Goal: Communication & Community: Answer question/provide support

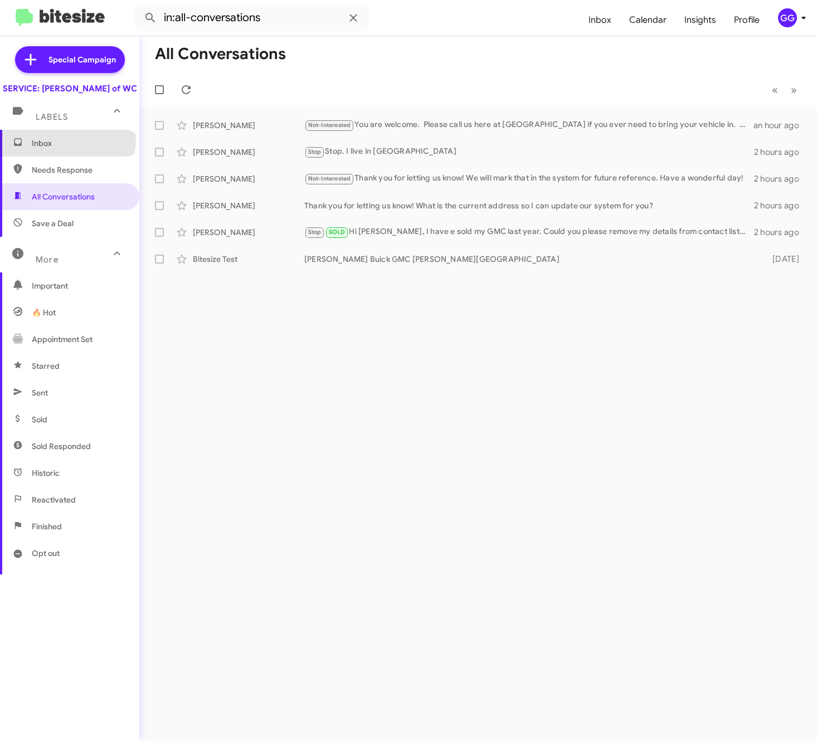
click at [67, 149] on span "Inbox" at bounding box center [79, 143] width 95 height 11
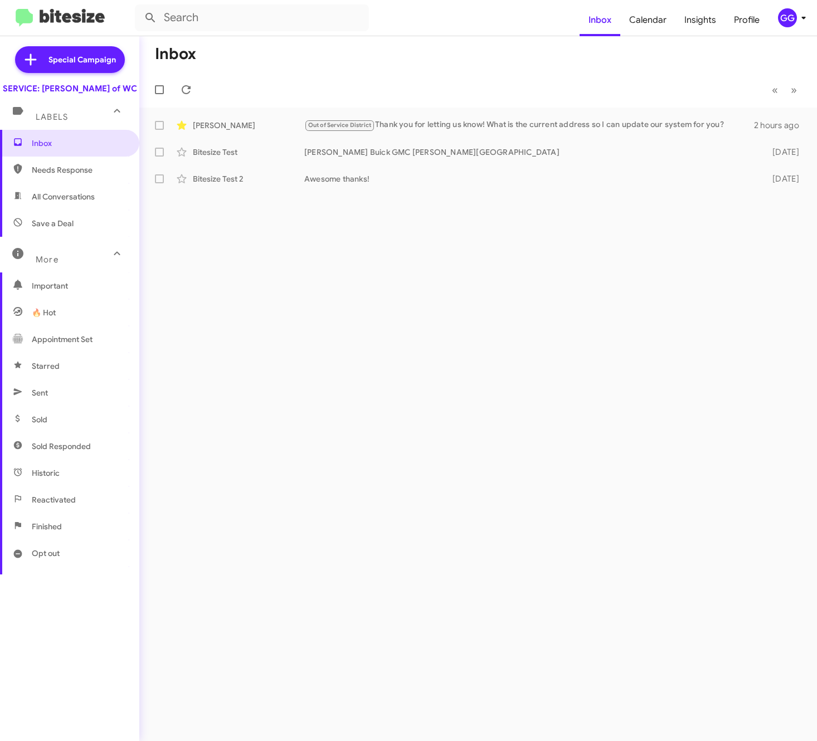
click at [72, 202] on span "All Conversations" at bounding box center [63, 196] width 63 height 11
type input "in:all-conversations"
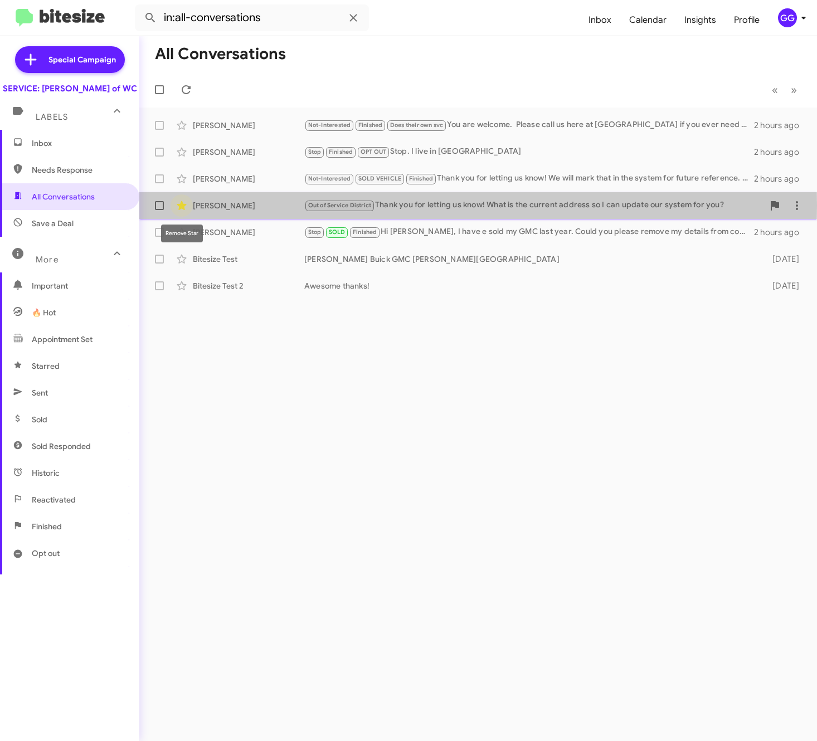
click at [182, 205] on icon at bounding box center [181, 205] width 9 height 9
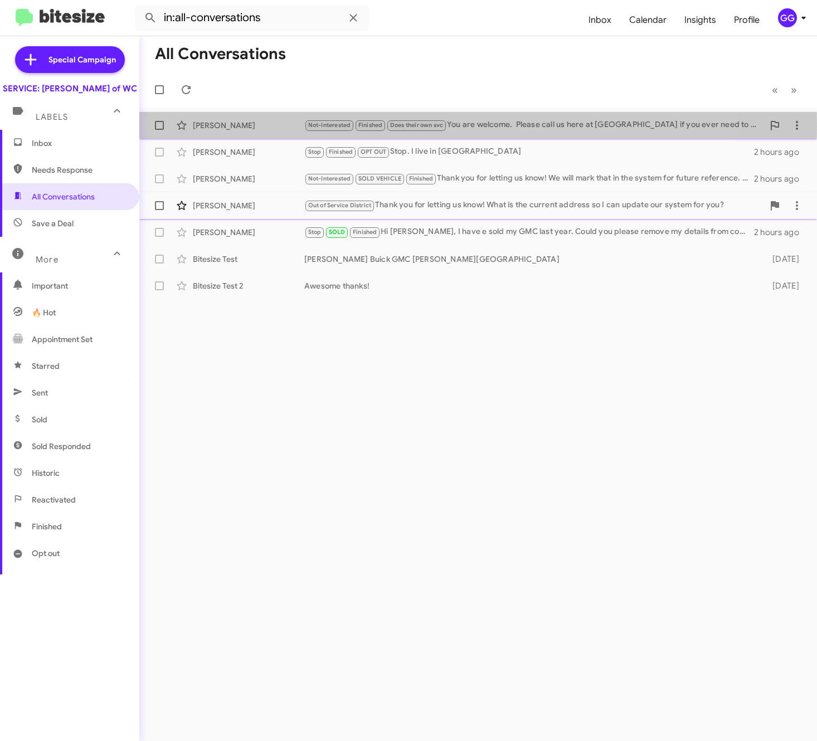
click at [211, 126] on div "[PERSON_NAME]" at bounding box center [248, 125] width 111 height 11
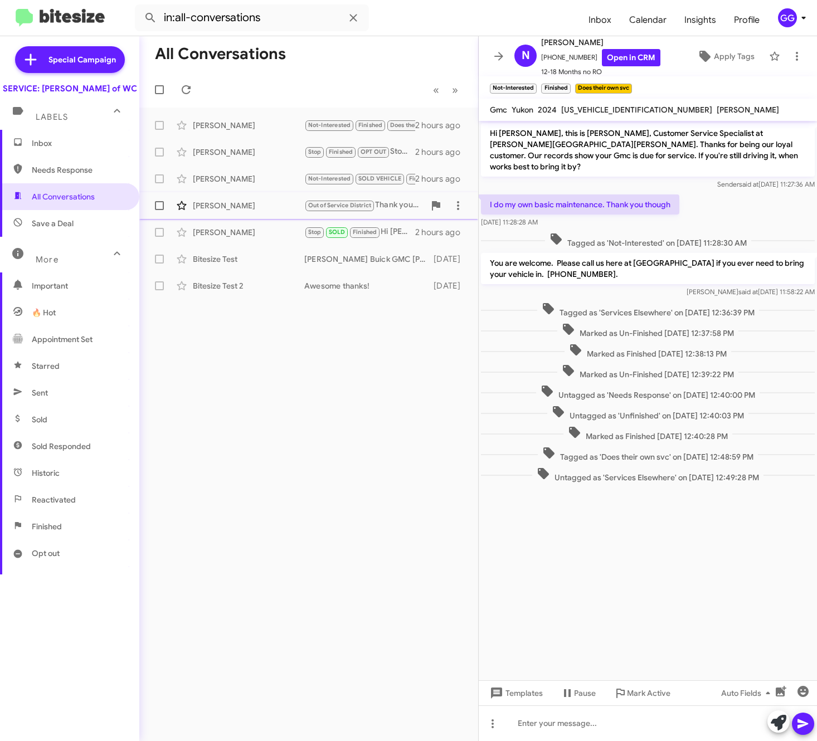
drag, startPoint x: 180, startPoint y: 235, endPoint x: 275, endPoint y: 600, distance: 377.1
click at [280, 600] on div "All Conversations « Previous » Next Nathan Dressel Not-Interested Finished Does…" at bounding box center [308, 388] width 339 height 705
click at [205, 233] on div "[PERSON_NAME]" at bounding box center [248, 232] width 111 height 11
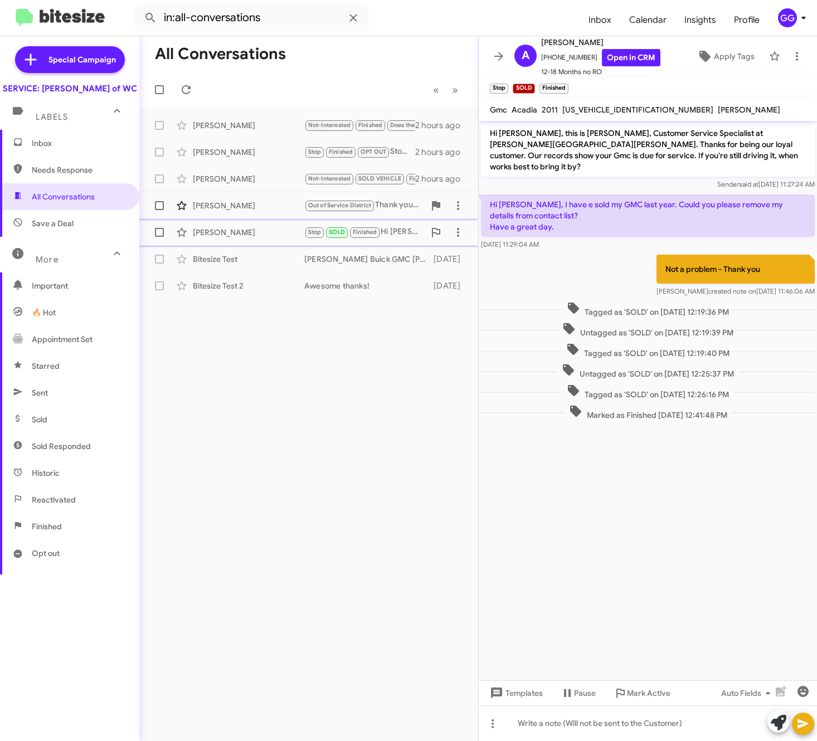
click at [157, 232] on span at bounding box center [159, 232] width 9 height 9
click at [159, 237] on input "checkbox" at bounding box center [159, 237] width 1 height 1
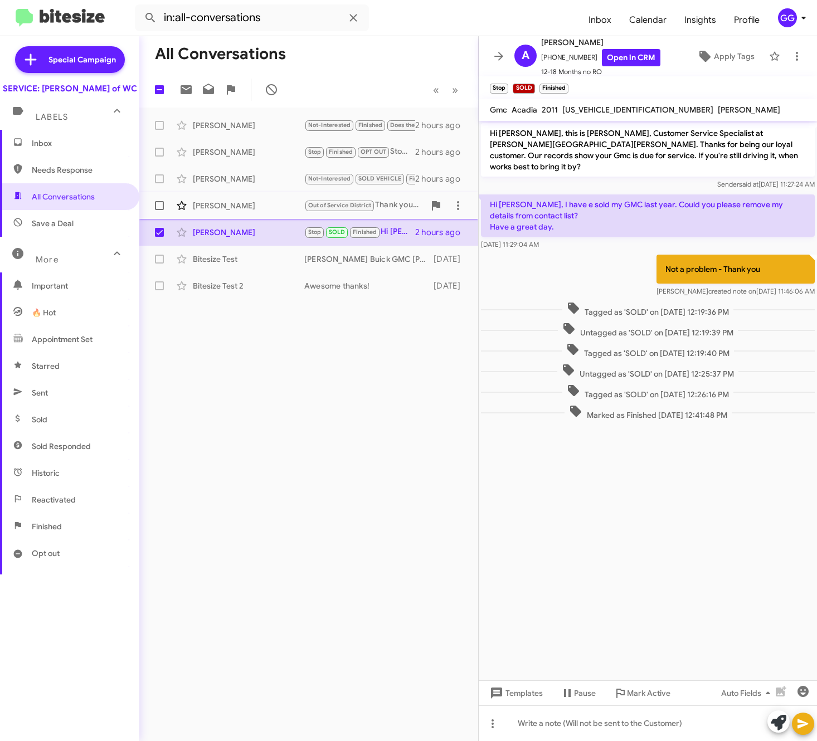
drag, startPoint x: 157, startPoint y: 232, endPoint x: 276, endPoint y: 533, distance: 323.7
click at [276, 533] on div "All Conversations 1 « Previous » Next Nathan Dressel Not-Interested Finished Do…" at bounding box center [308, 388] width 339 height 705
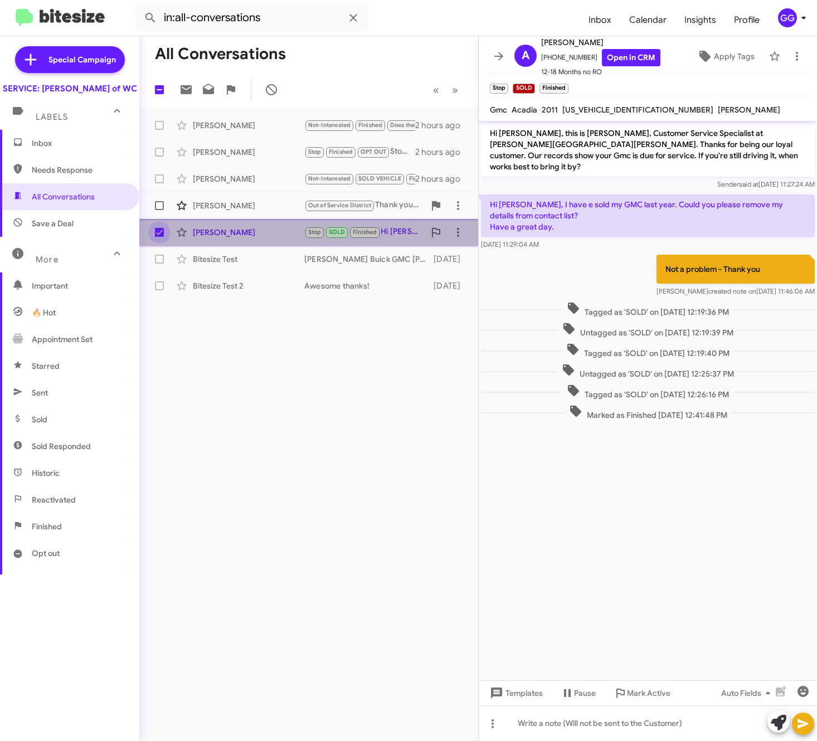
click at [158, 230] on span at bounding box center [159, 232] width 9 height 9
click at [159, 237] on input "checkbox" at bounding box center [159, 237] width 1 height 1
checkbox input "false"
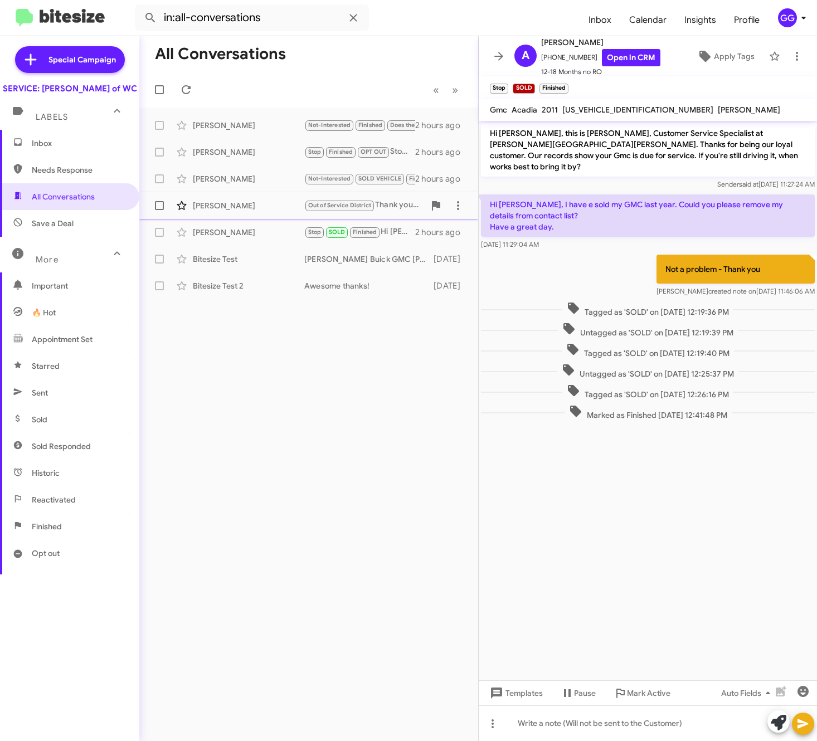
click at [785, 18] on div "GG" at bounding box center [787, 17] width 19 height 19
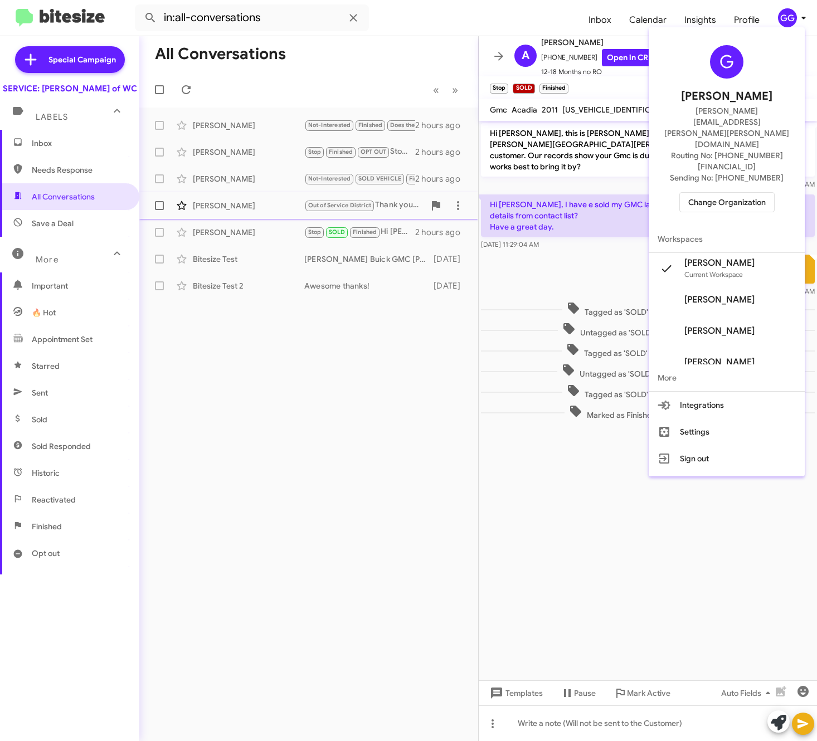
click at [719, 193] on span "Change Organization" at bounding box center [726, 202] width 77 height 19
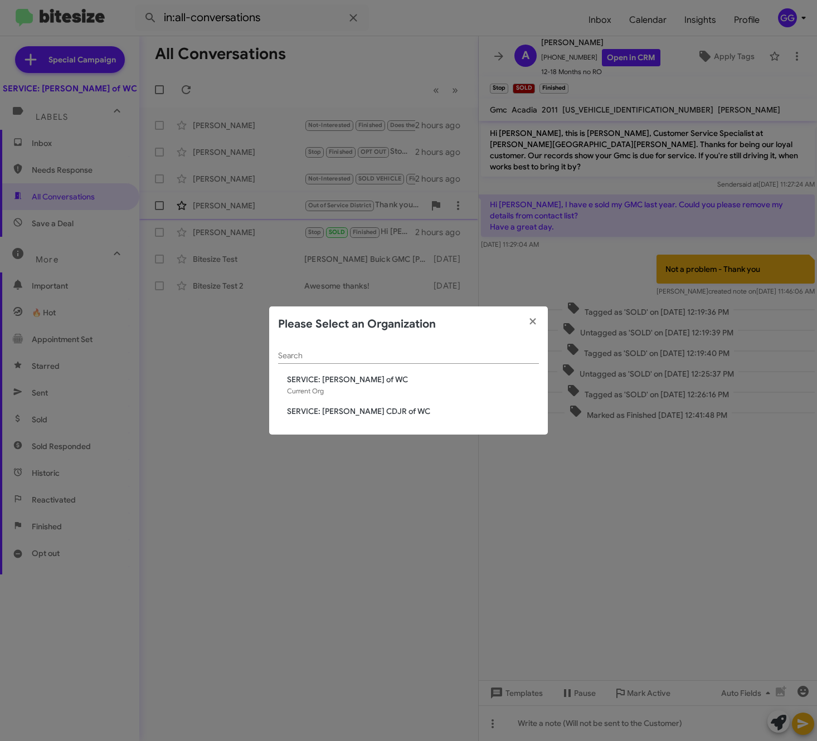
click at [361, 411] on span "SERVICE: [PERSON_NAME] CDJR of WC" at bounding box center [413, 411] width 252 height 11
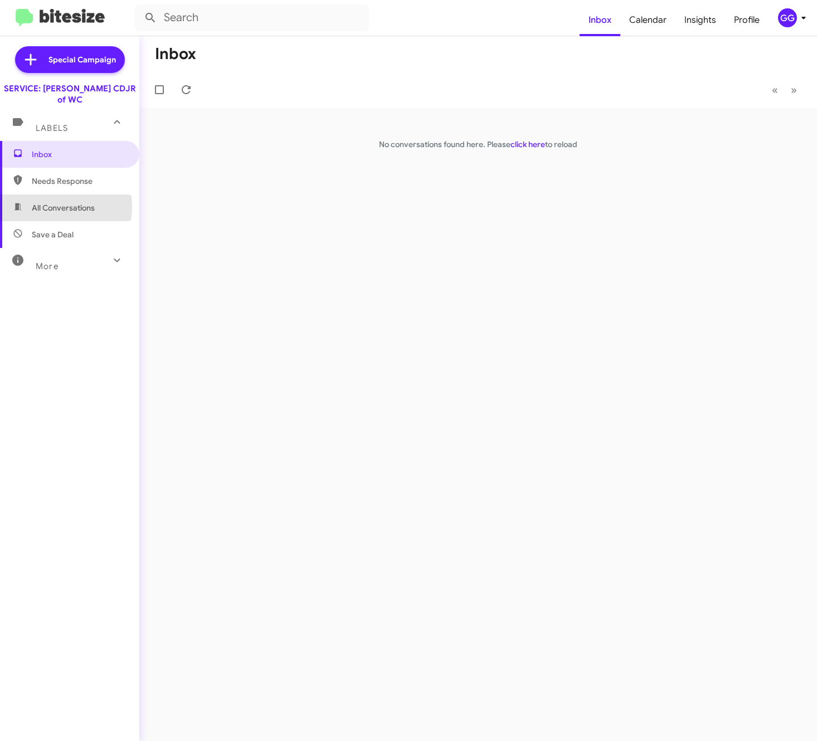
click at [36, 202] on span "All Conversations" at bounding box center [63, 207] width 63 height 11
type input "in:all-conversations"
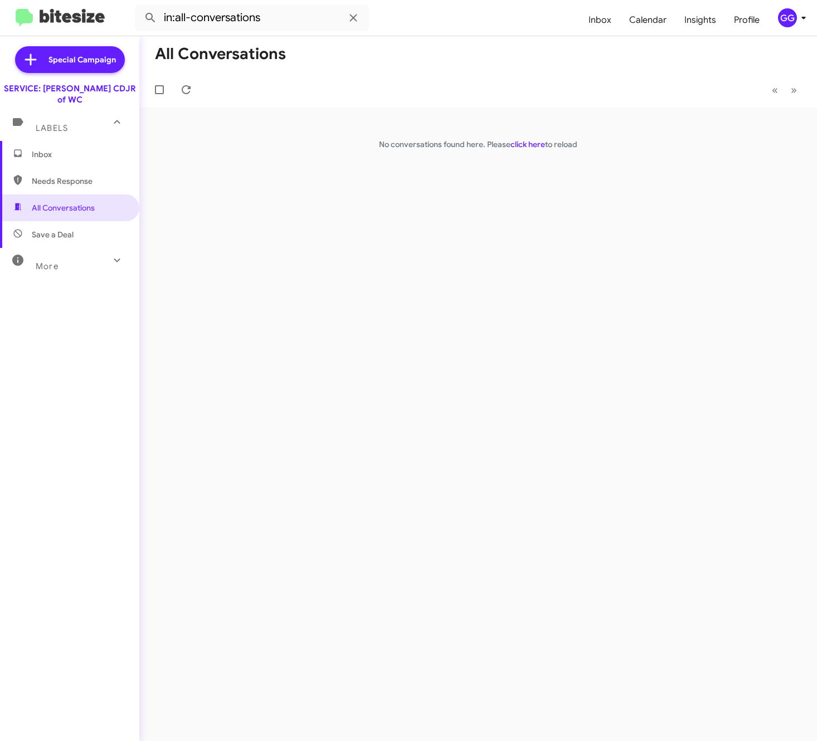
click at [784, 14] on div "GG" at bounding box center [787, 17] width 19 height 19
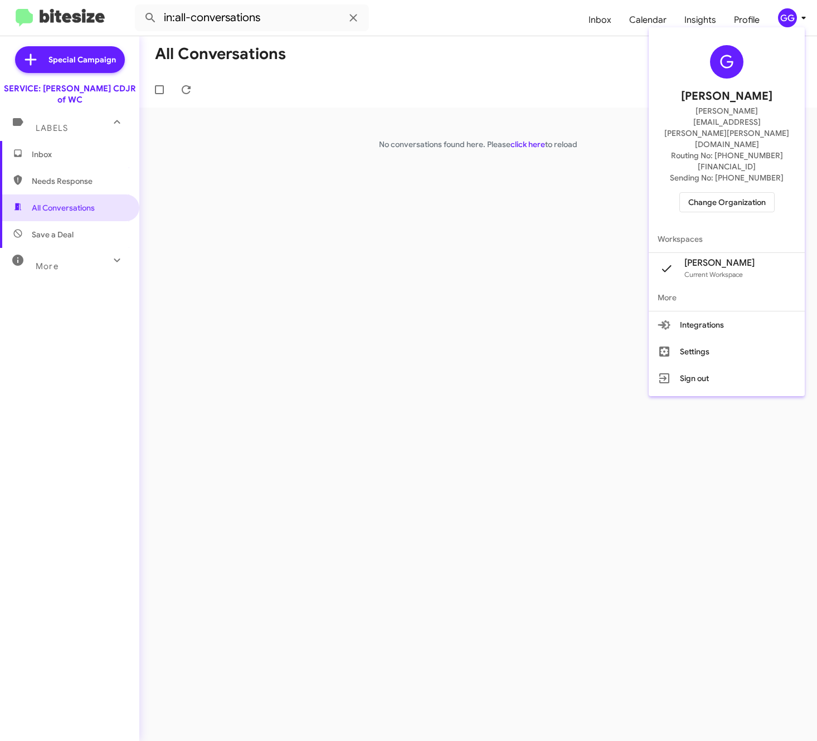
click at [766, 193] on span "Change Organization" at bounding box center [726, 202] width 77 height 19
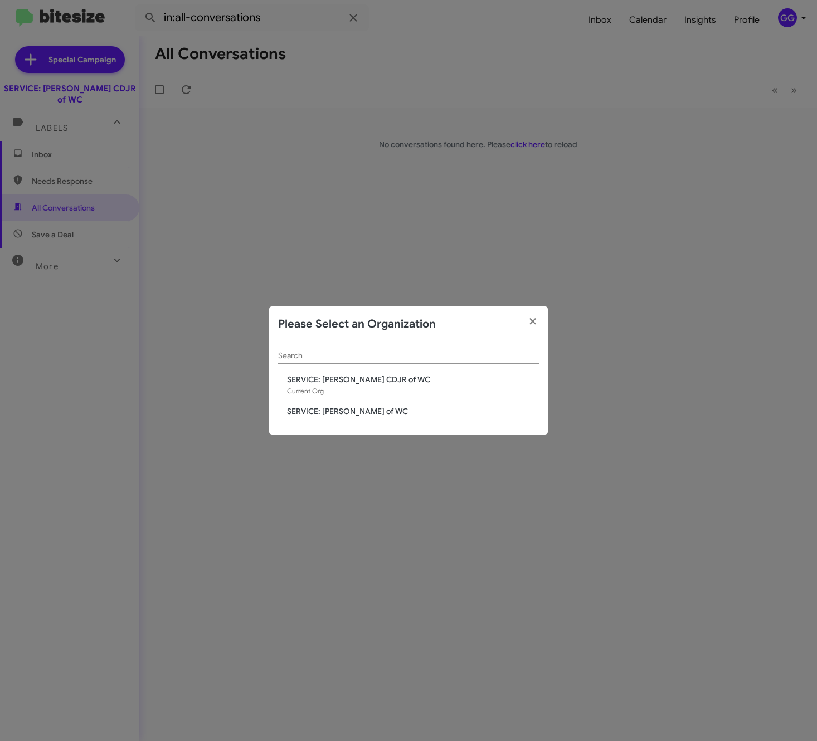
click at [377, 408] on span "SERVICE: [PERSON_NAME] of WC" at bounding box center [413, 411] width 252 height 11
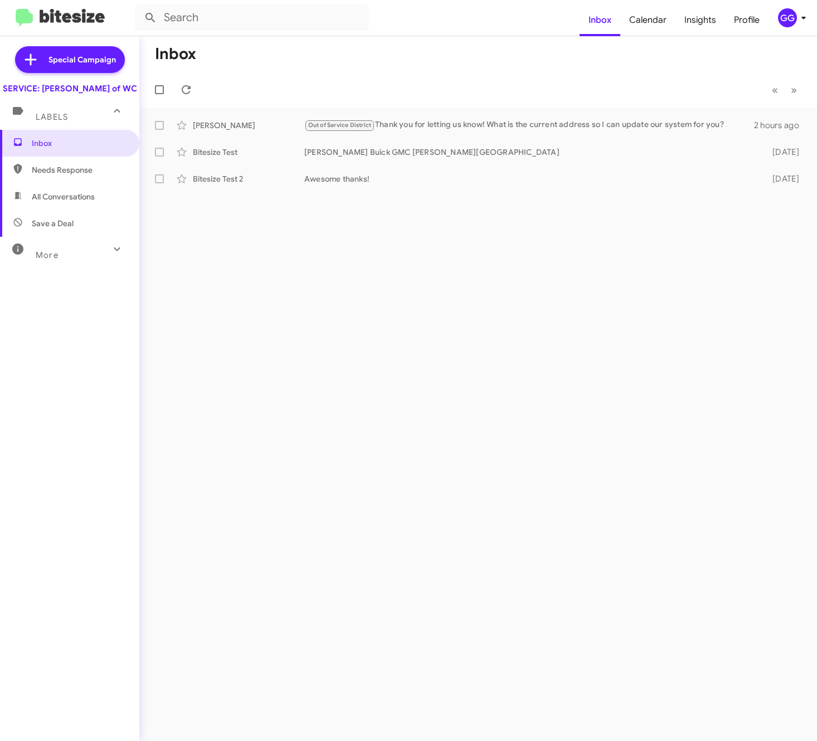
click at [79, 202] on span "All Conversations" at bounding box center [63, 196] width 63 height 11
type input "in:all-conversations"
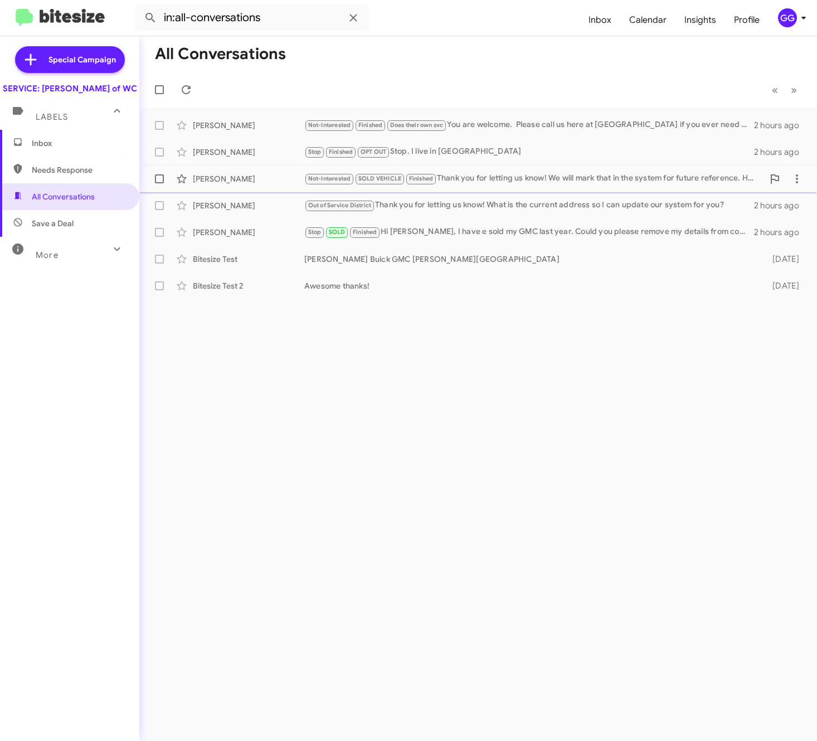
click at [221, 178] on div "[PERSON_NAME]" at bounding box center [248, 178] width 111 height 11
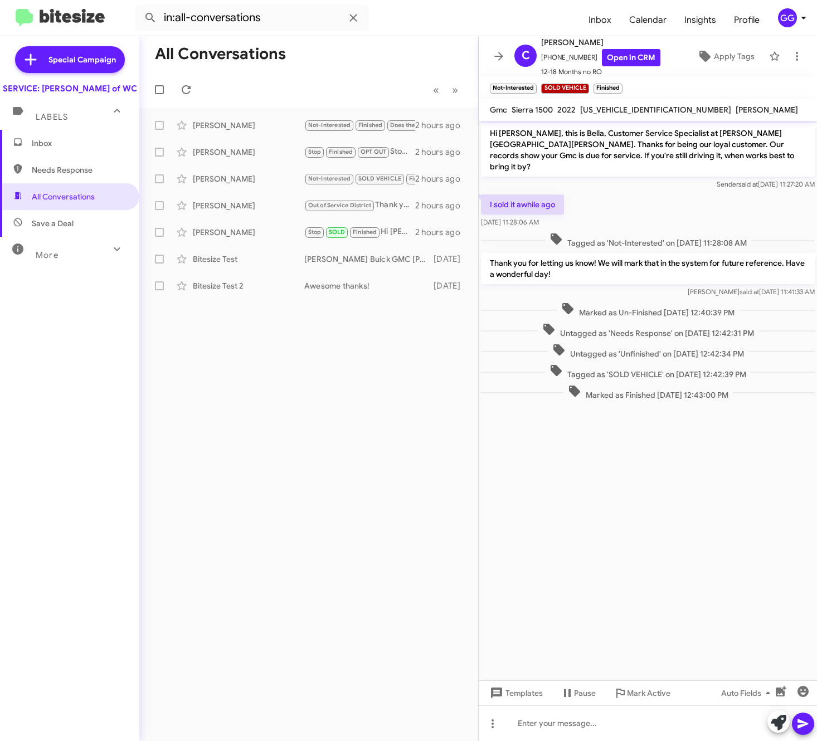
click at [62, 149] on span "Inbox" at bounding box center [79, 143] width 95 height 11
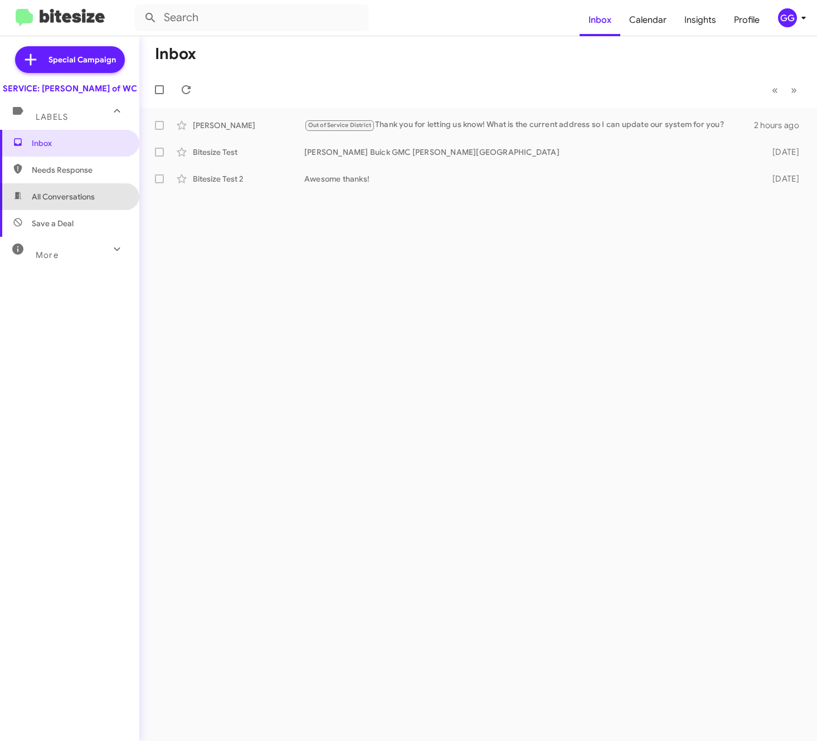
click at [91, 202] on span "All Conversations" at bounding box center [63, 196] width 63 height 11
type input "in:all-conversations"
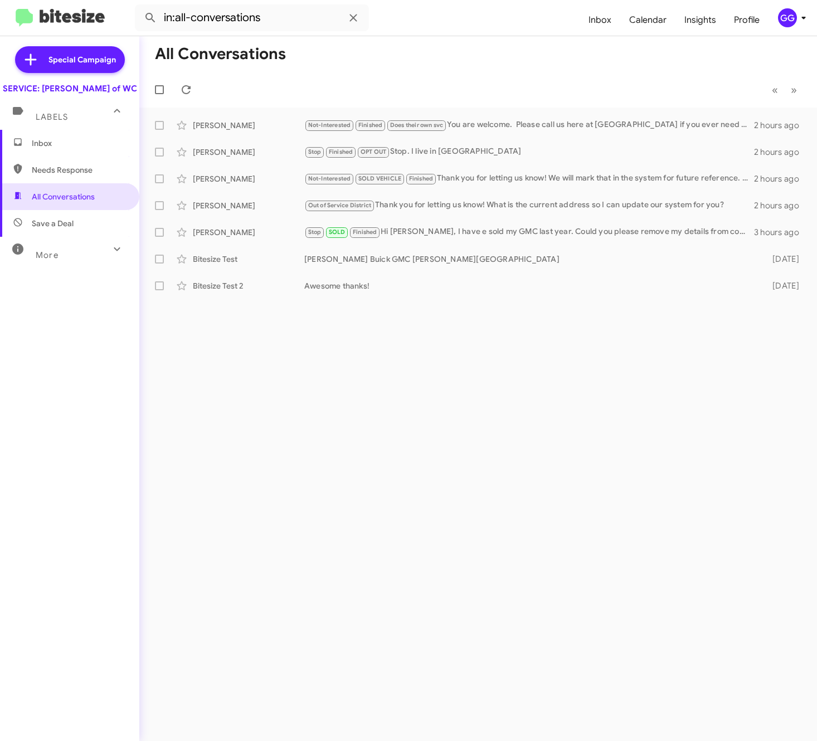
click at [787, 18] on div "GG" at bounding box center [787, 17] width 19 height 19
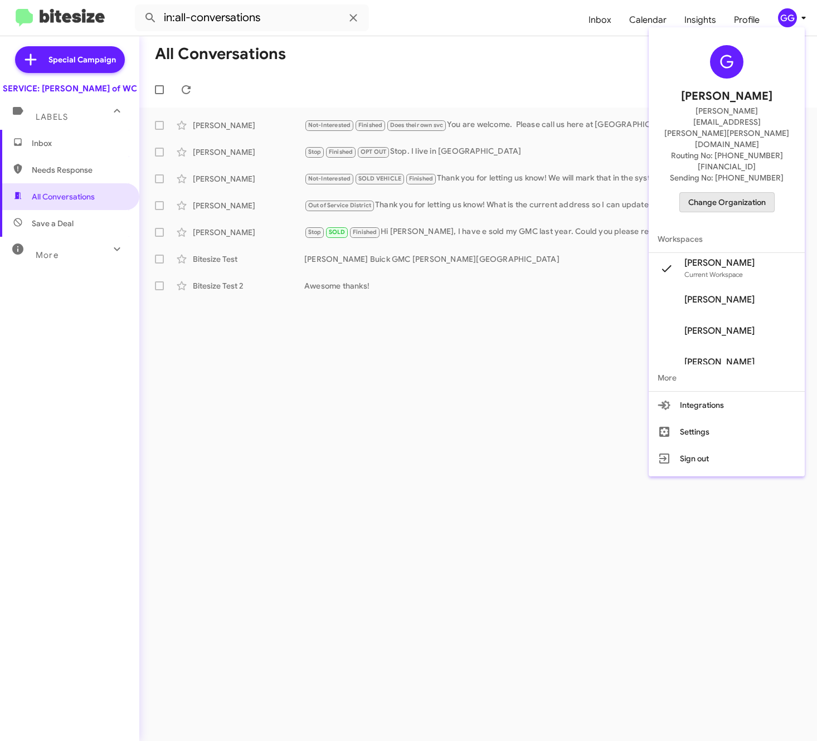
click at [739, 193] on span "Change Organization" at bounding box center [726, 202] width 77 height 19
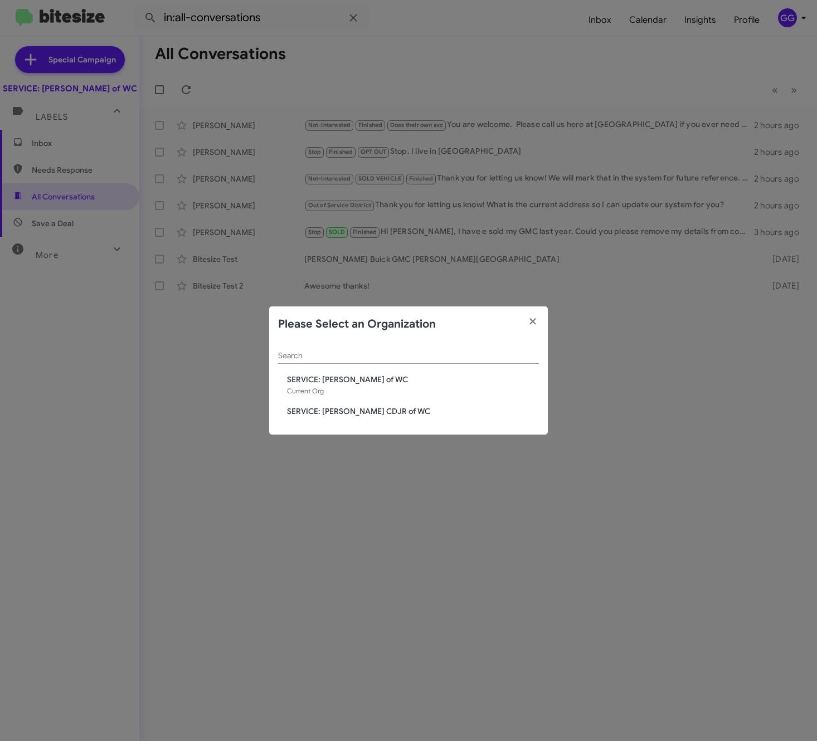
click at [356, 412] on span "SERVICE: [PERSON_NAME] CDJR of WC" at bounding box center [413, 411] width 252 height 11
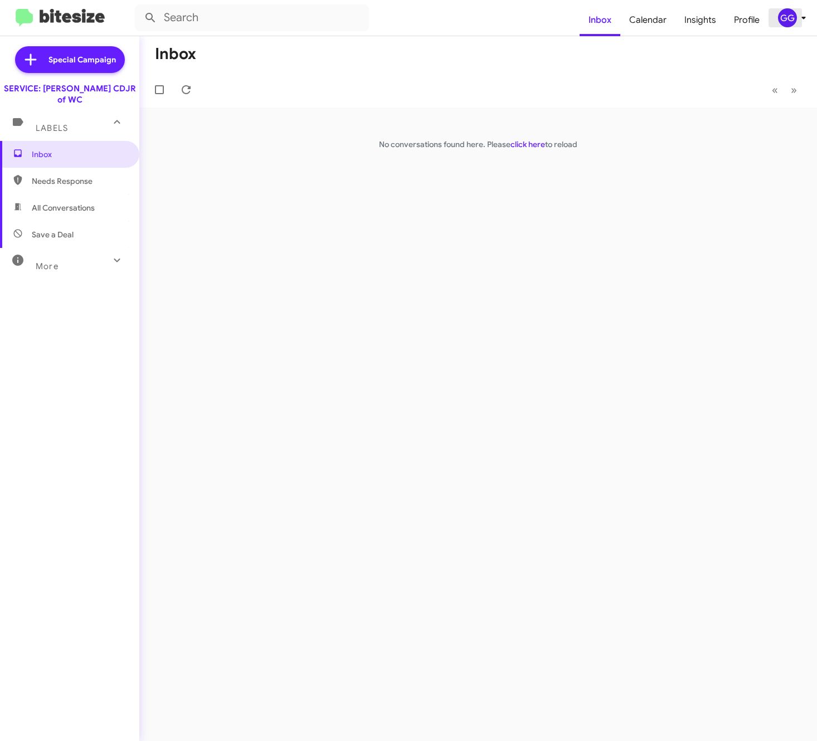
click at [789, 12] on div "GG" at bounding box center [787, 17] width 19 height 19
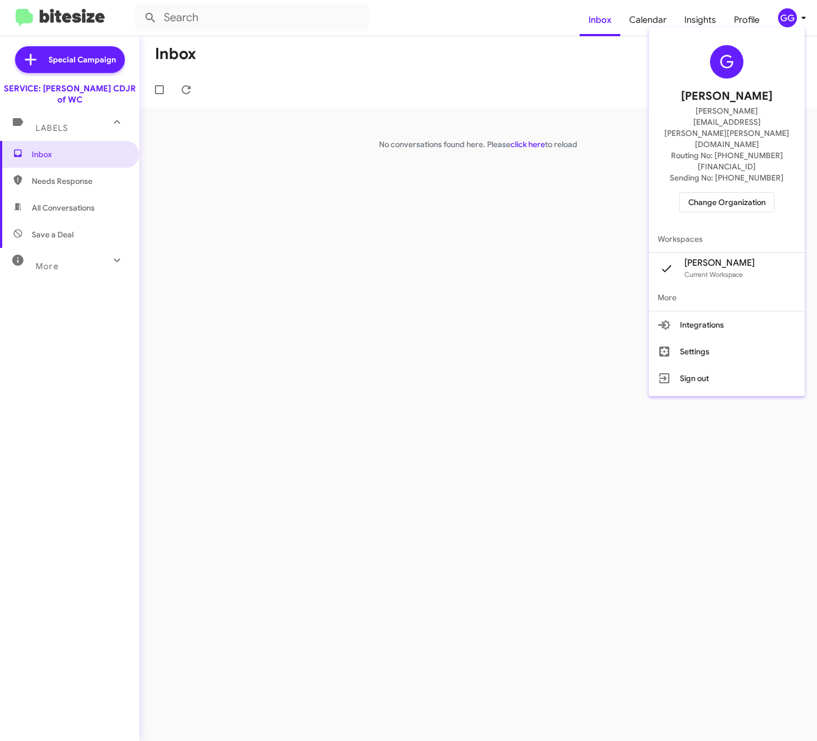
click at [730, 193] on span "Change Organization" at bounding box center [726, 202] width 77 height 19
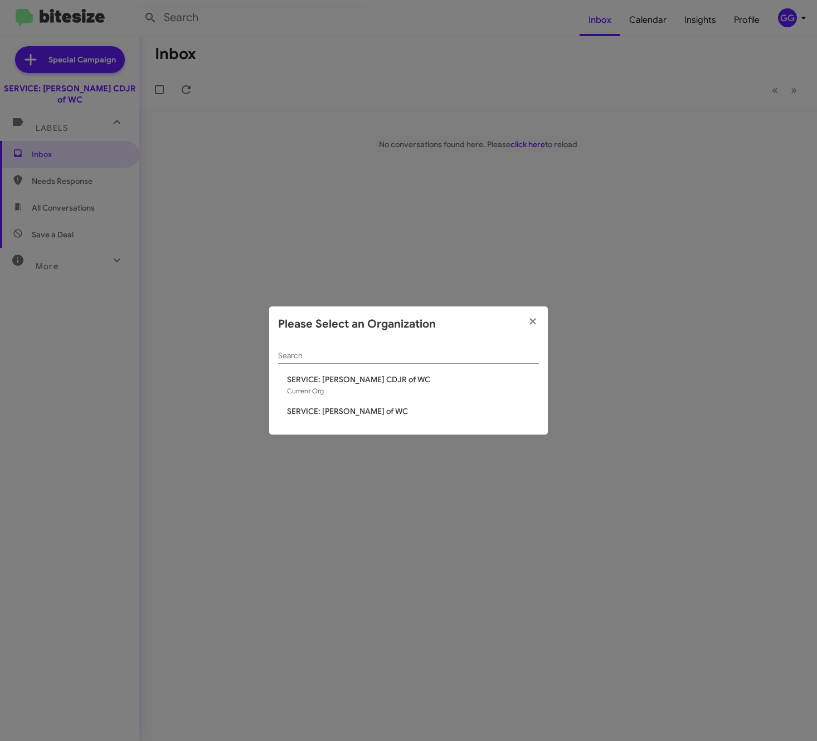
click at [295, 407] on span "SERVICE: [PERSON_NAME] of WC" at bounding box center [413, 411] width 252 height 11
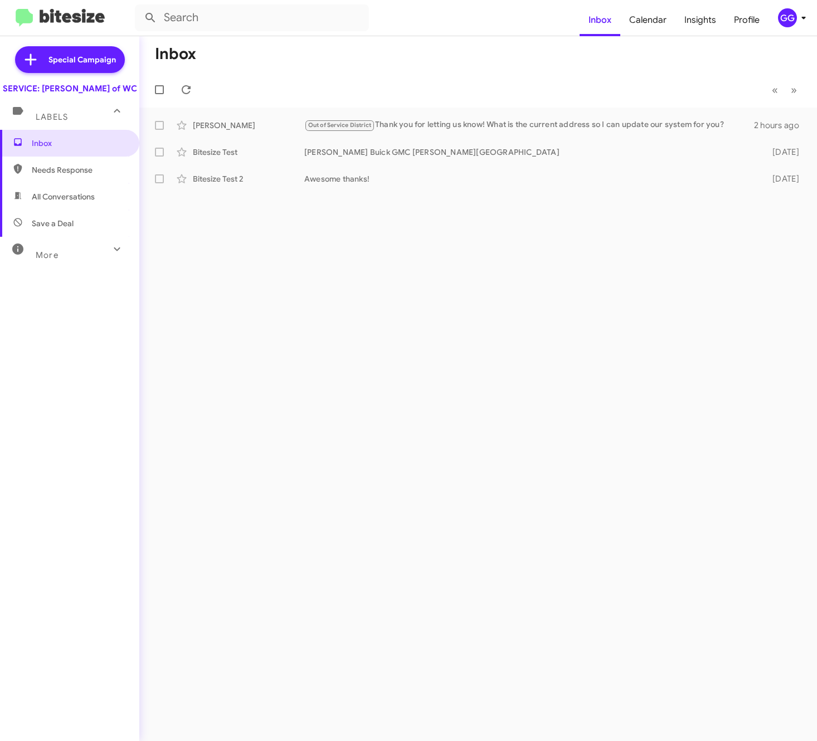
click at [46, 202] on span "All Conversations" at bounding box center [63, 196] width 63 height 11
type input "in:all-conversations"
